Goal: Navigation & Orientation: Find specific page/section

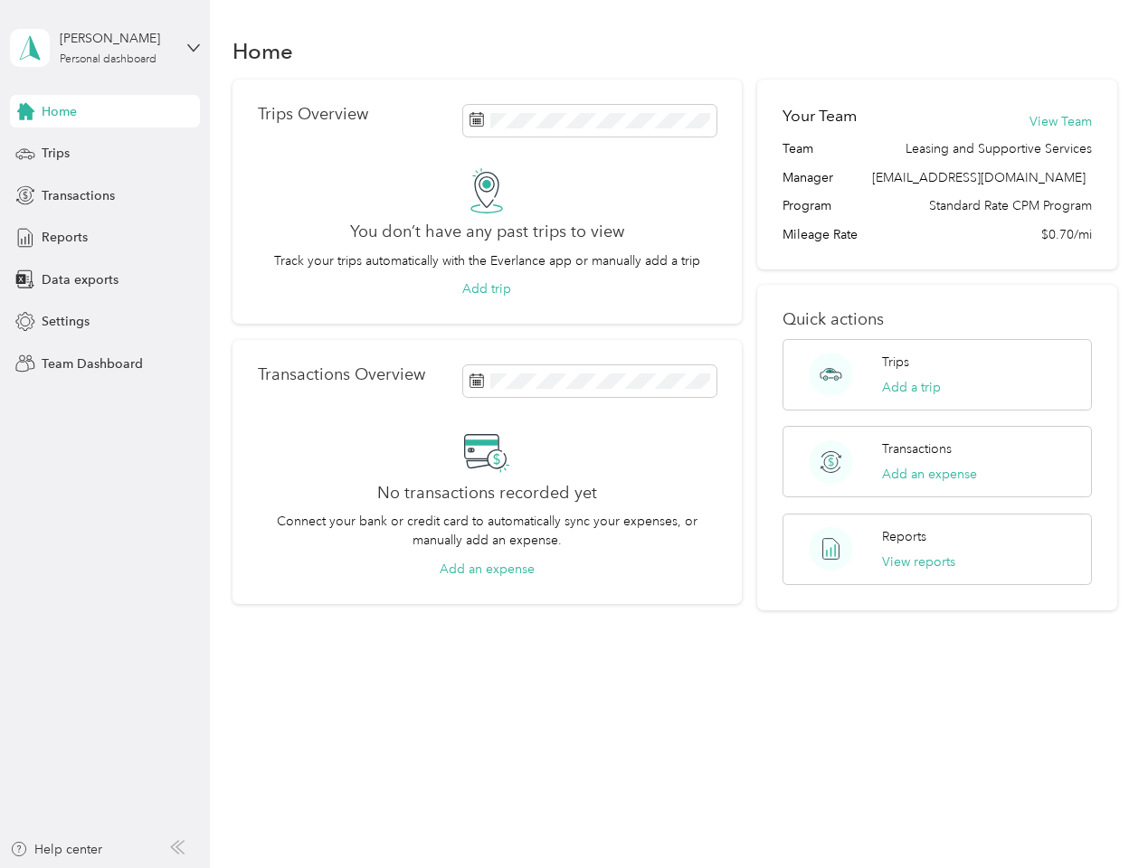
click at [573, 434] on div "No transactions recorded yet Connect your bank or credit card to automatically …" at bounding box center [487, 504] width 459 height 150
click at [105, 48] on div "[PERSON_NAME]" at bounding box center [116, 38] width 113 height 19
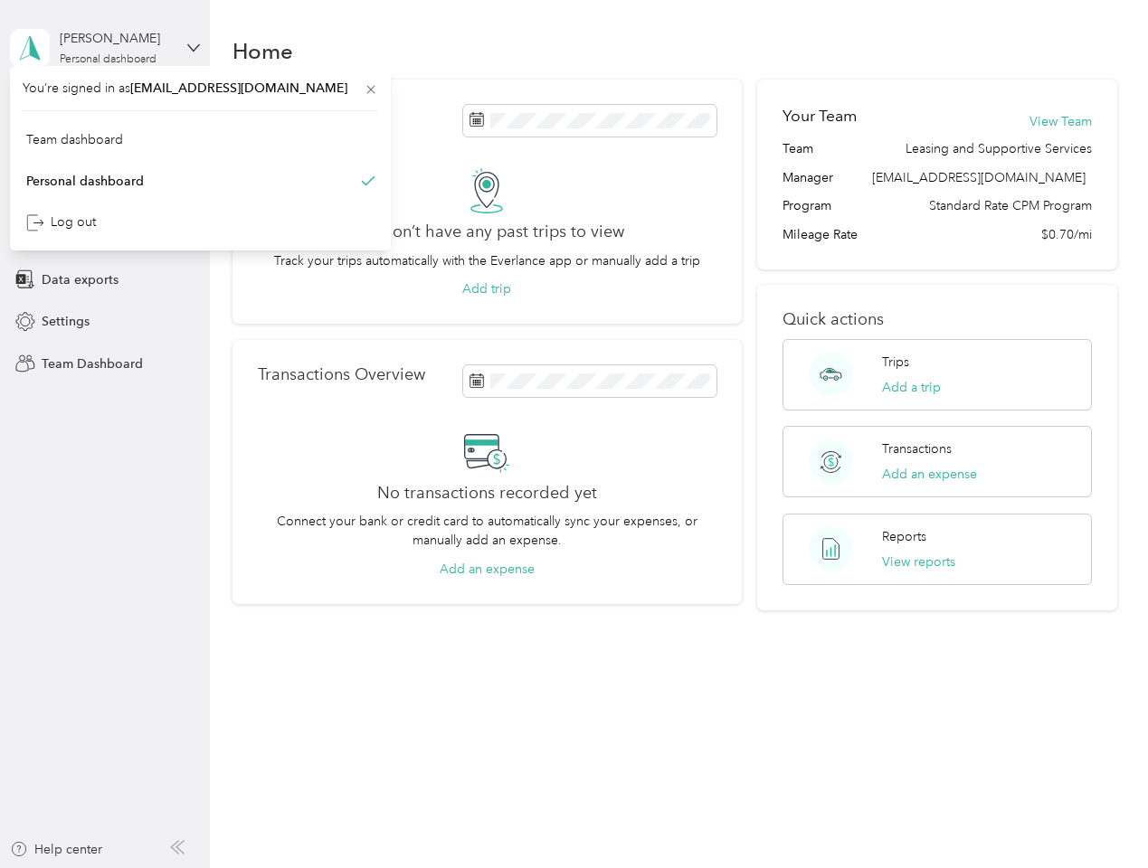
click at [105, 111] on div "You’re signed in as [EMAIL_ADDRESS][DOMAIN_NAME] Team dashboard Personal dashbo…" at bounding box center [200, 158] width 381 height 184
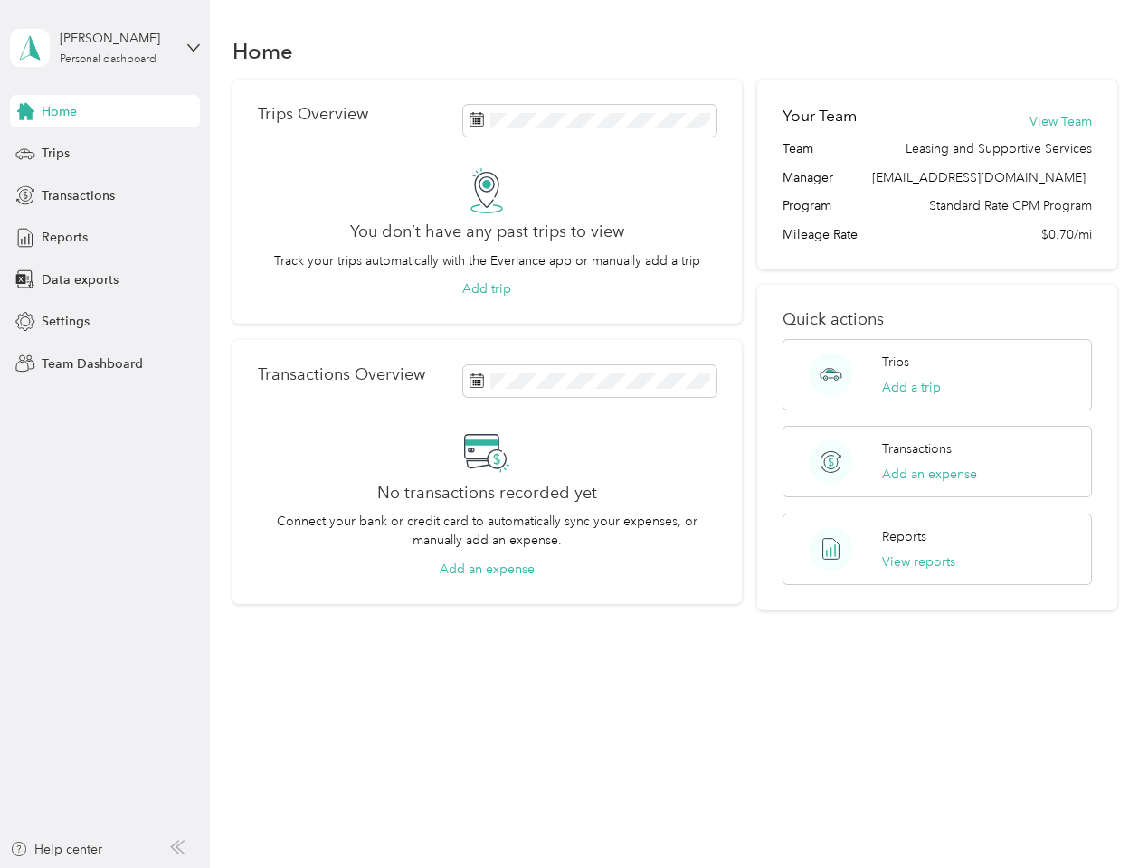
click at [25, 111] on div "You’re signed in as [EMAIL_ADDRESS][DOMAIN_NAME] Team dashboard Personal dashbo…" at bounding box center [200, 158] width 381 height 184
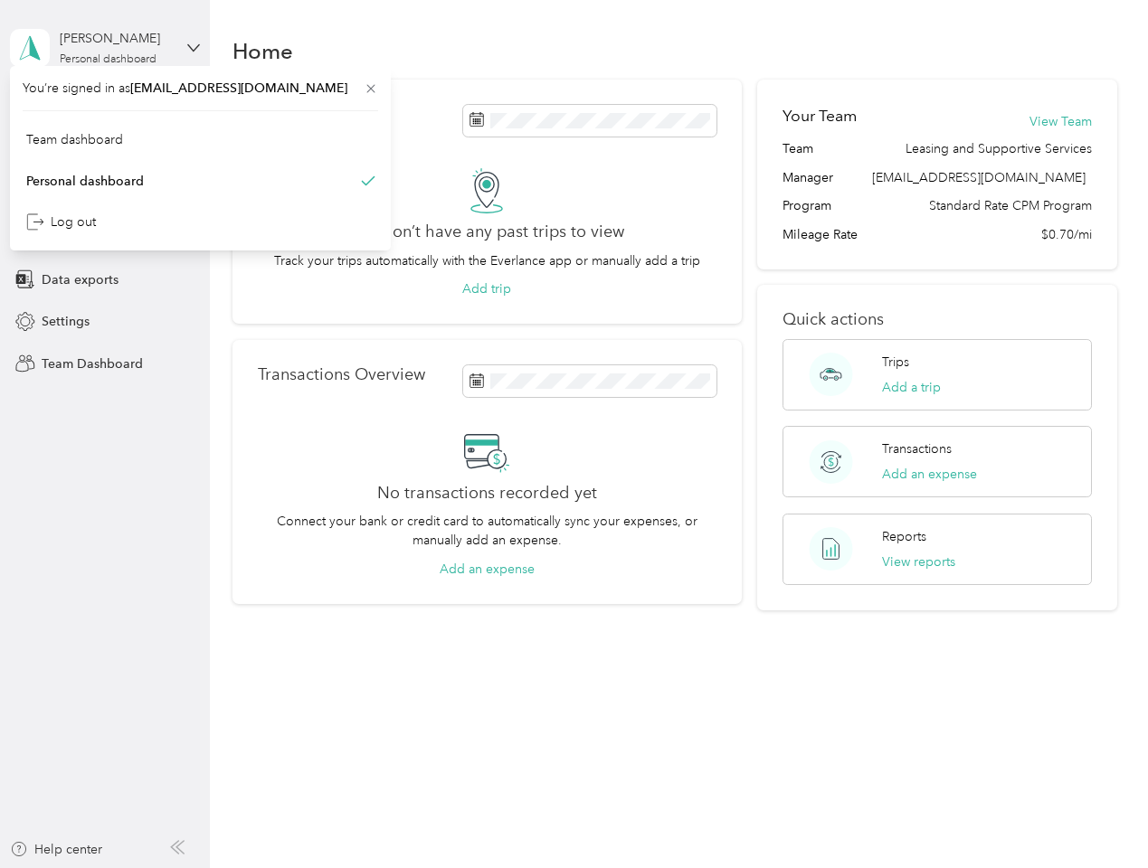
click at [105, 154] on div "Trips" at bounding box center [105, 153] width 190 height 33
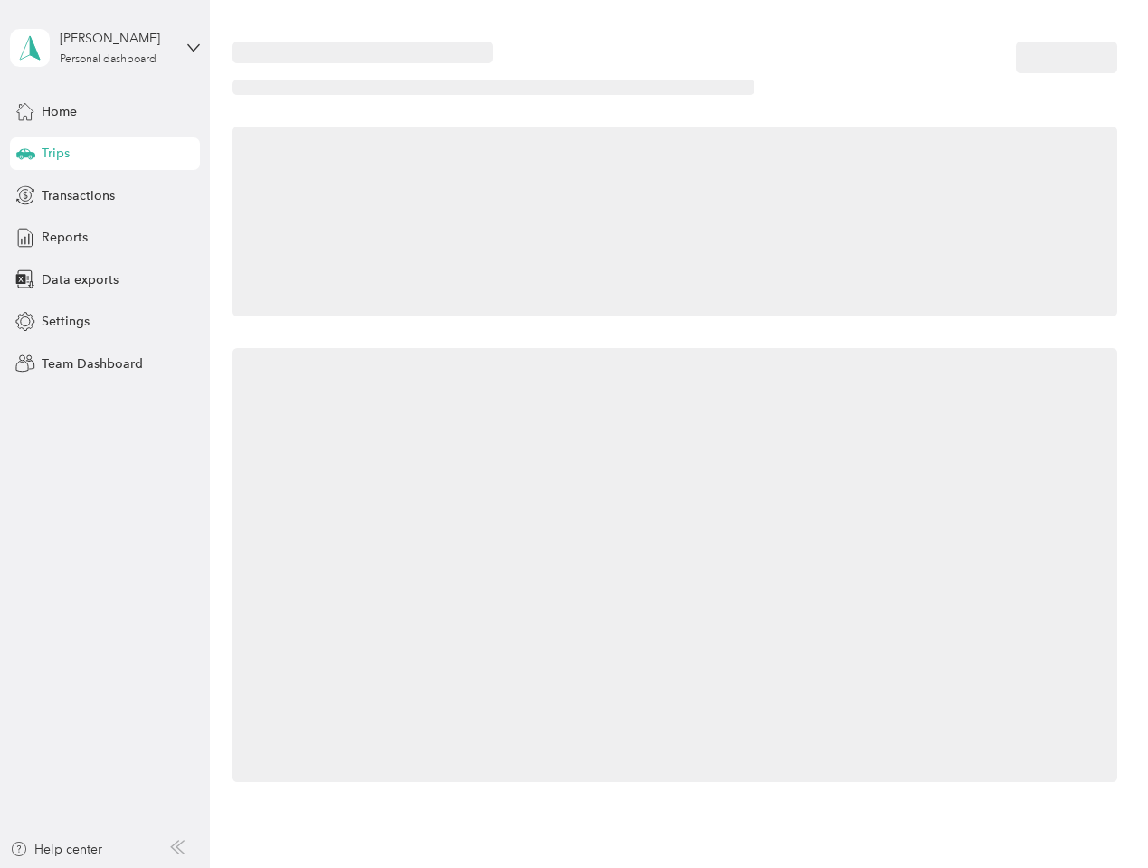
click at [25, 154] on icon at bounding box center [25, 152] width 19 height 9
